Goal: Navigation & Orientation: Find specific page/section

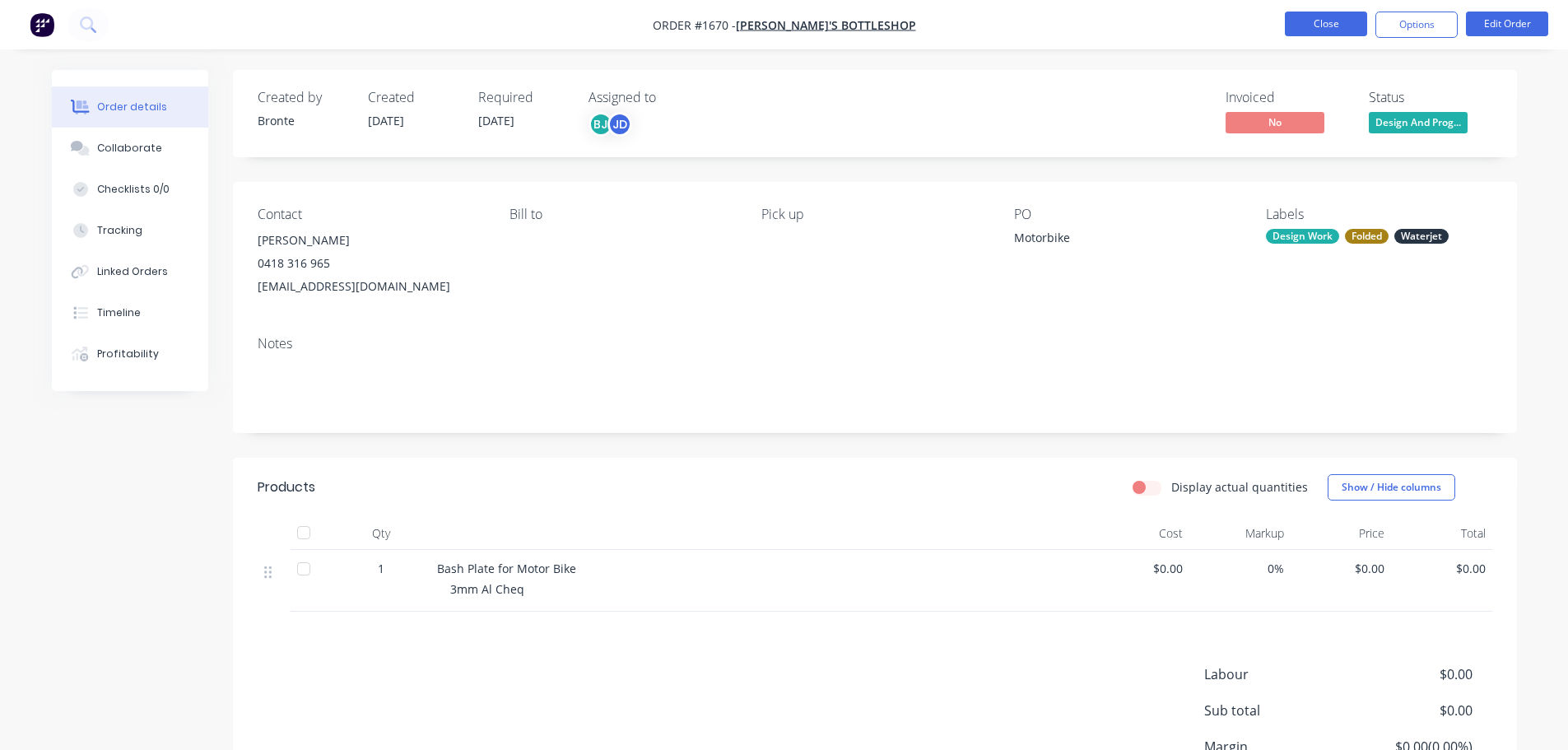
click at [1327, 28] on button "Close" at bounding box center [1326, 24] width 82 height 25
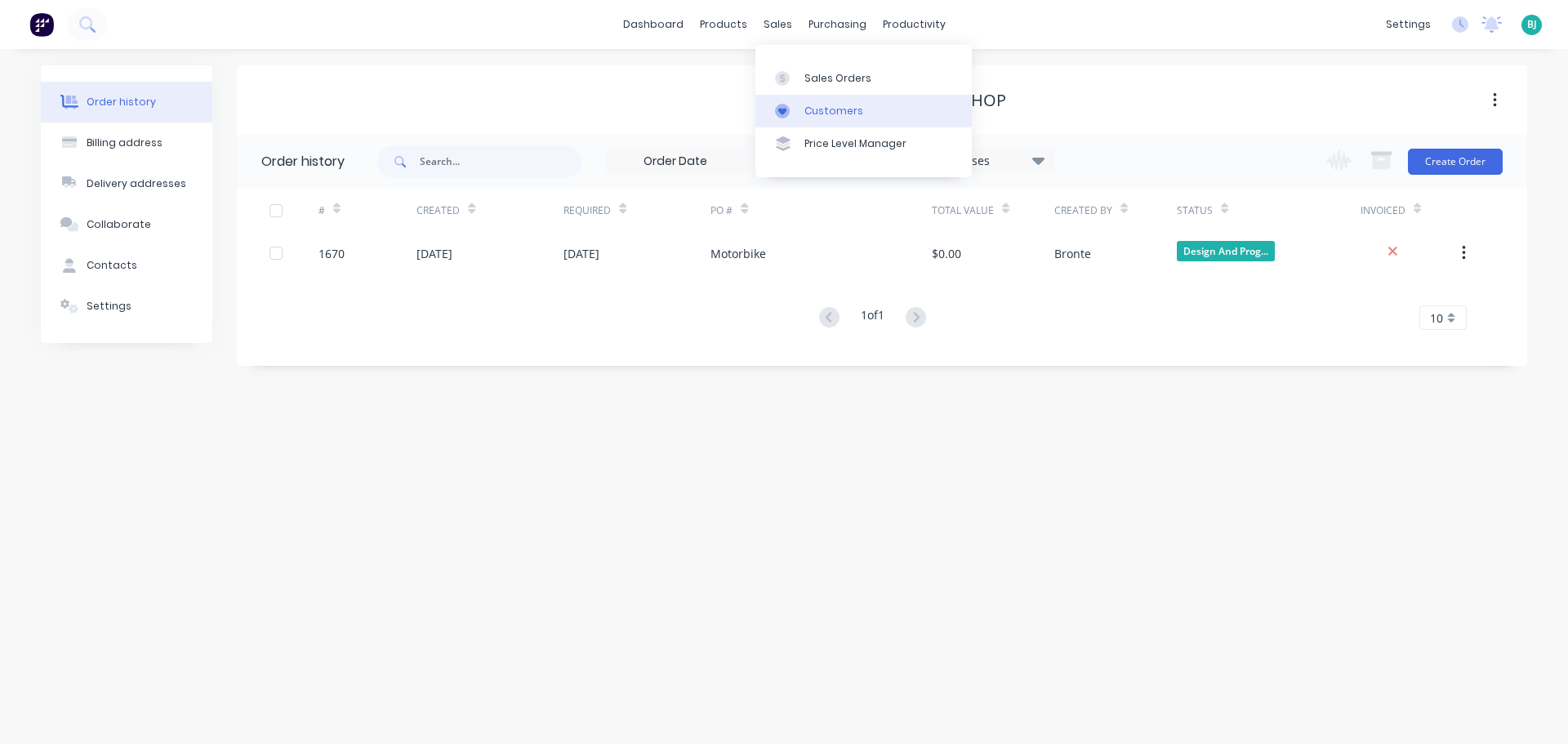
click at [805, 111] on div "Customers" at bounding box center [834, 111] width 59 height 15
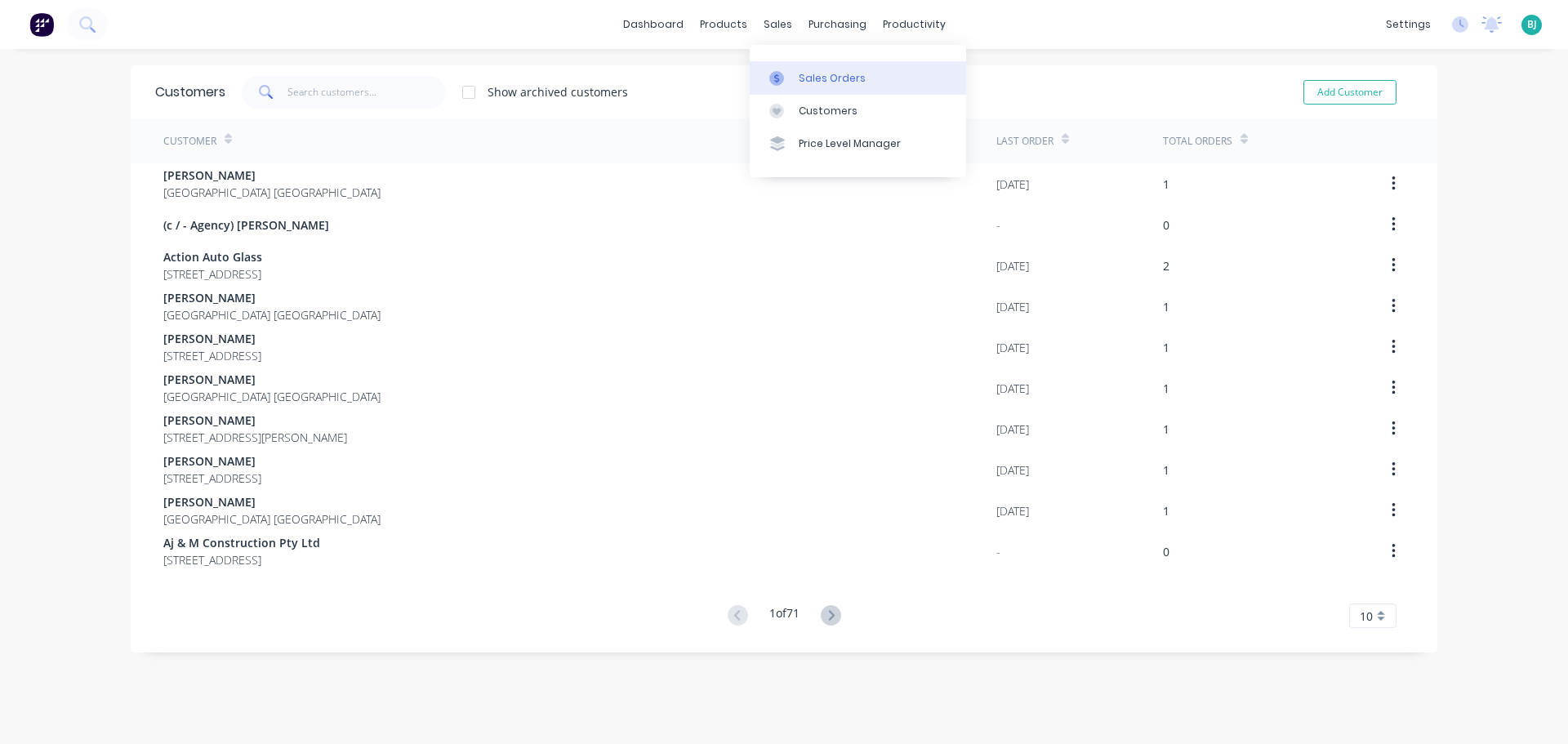
click at [808, 73] on div "Sales Orders" at bounding box center [831, 79] width 67 height 15
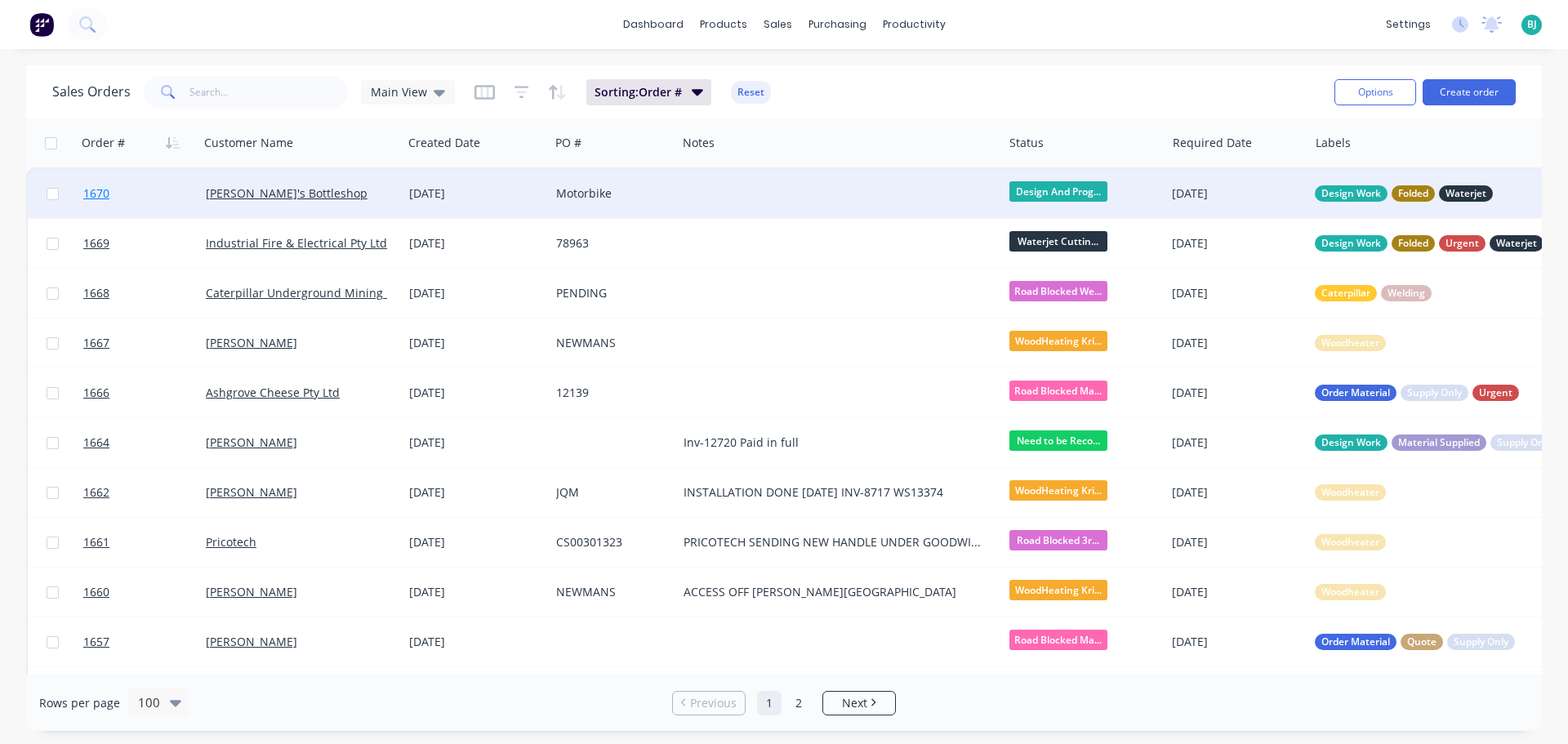
click at [162, 198] on link "1670" at bounding box center [144, 194] width 123 height 49
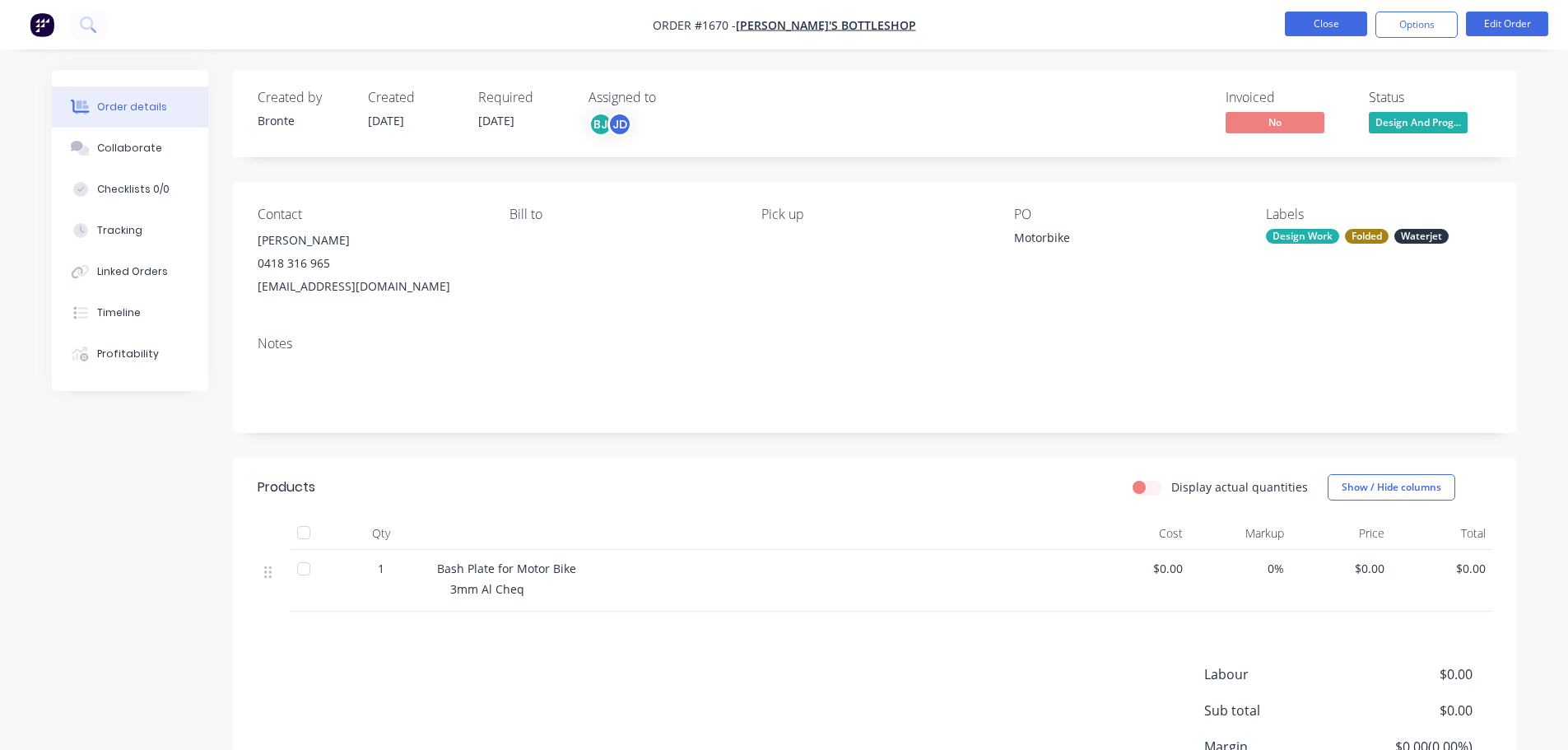
click at [1337, 21] on button "Close" at bounding box center [1326, 24] width 82 height 25
